Goal: Find specific page/section: Find specific page/section

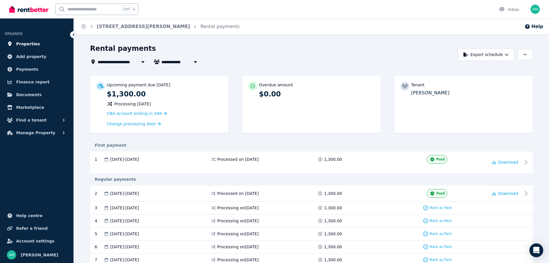
click at [29, 43] on span "Properties" at bounding box center [28, 43] width 24 height 7
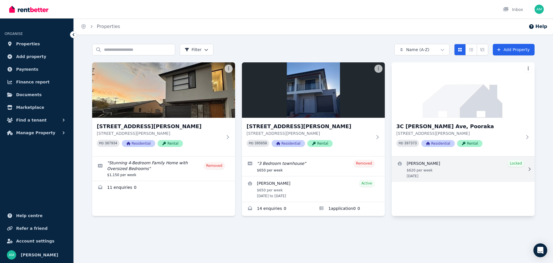
click at [486, 166] on link "View details for Aqeleh Nazari" at bounding box center [463, 168] width 143 height 25
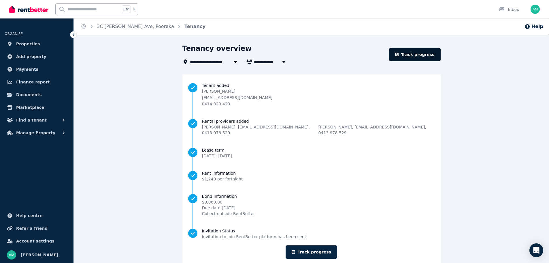
click at [417, 56] on link "Track progress" at bounding box center [415, 54] width 52 height 13
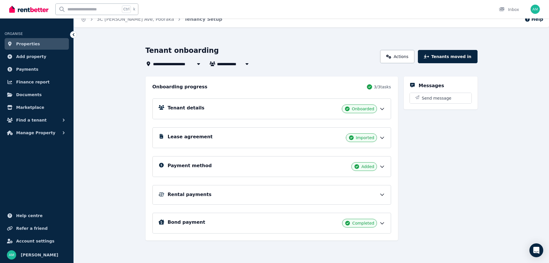
scroll to position [9, 0]
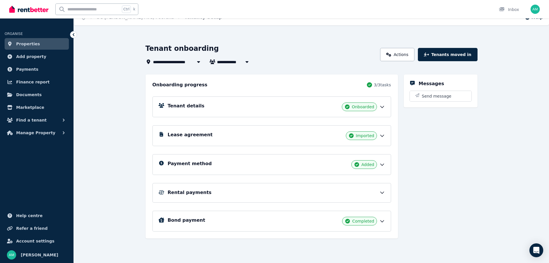
click at [381, 165] on icon at bounding box center [382, 164] width 6 height 6
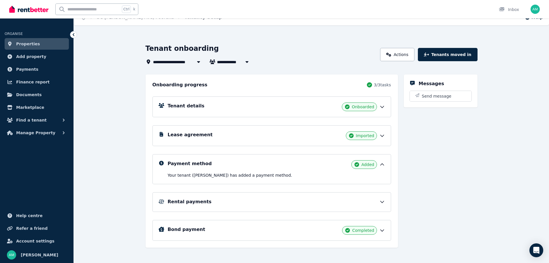
click at [381, 165] on icon at bounding box center [382, 164] width 6 height 6
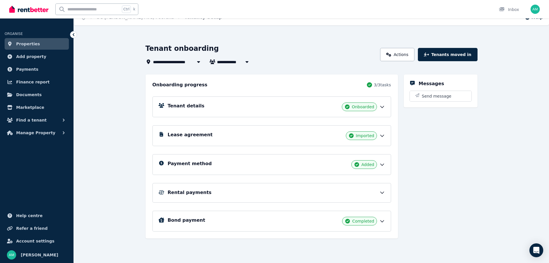
click at [385, 192] on div "Rental payments" at bounding box center [271, 193] width 239 height 20
click at [382, 192] on icon at bounding box center [382, 192] width 6 height 6
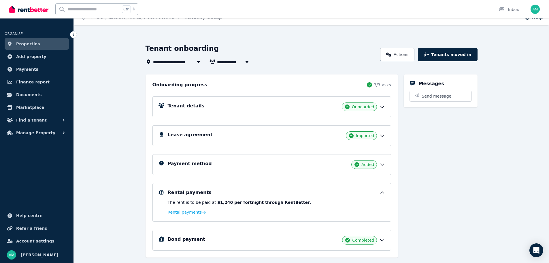
click at [382, 192] on icon at bounding box center [382, 192] width 6 height 6
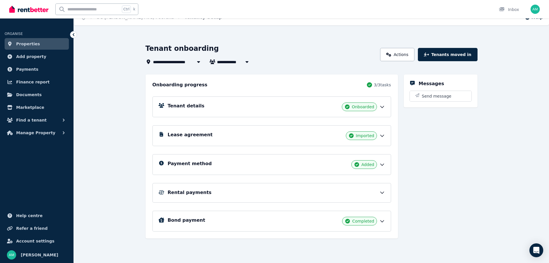
click at [381, 192] on icon at bounding box center [381, 193] width 3 height 2
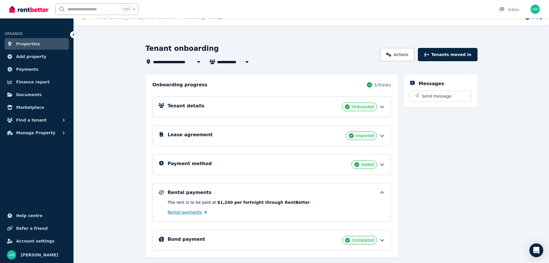
click at [182, 211] on span "Rental payments" at bounding box center [185, 212] width 34 height 6
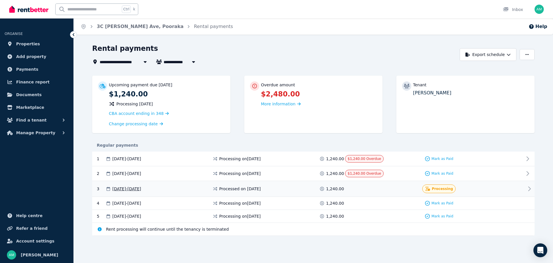
click at [526, 188] on icon at bounding box center [529, 188] width 7 height 7
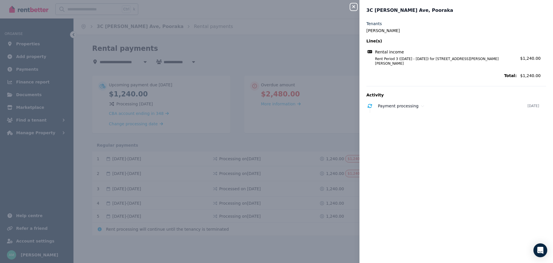
click at [354, 9] on icon "button" at bounding box center [353, 6] width 7 height 5
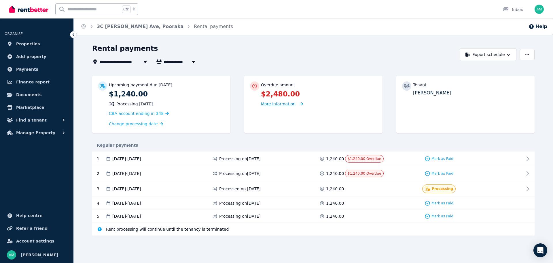
click at [284, 105] on span "More information" at bounding box center [278, 103] width 35 height 5
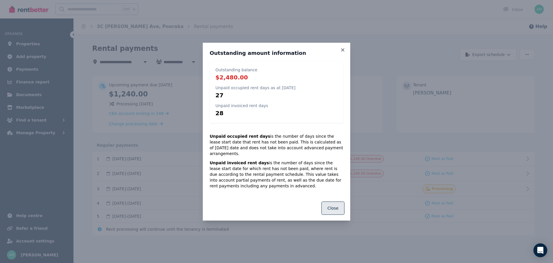
click at [332, 209] on button "Close" at bounding box center [333, 207] width 23 height 13
